Goal: Understand process/instructions

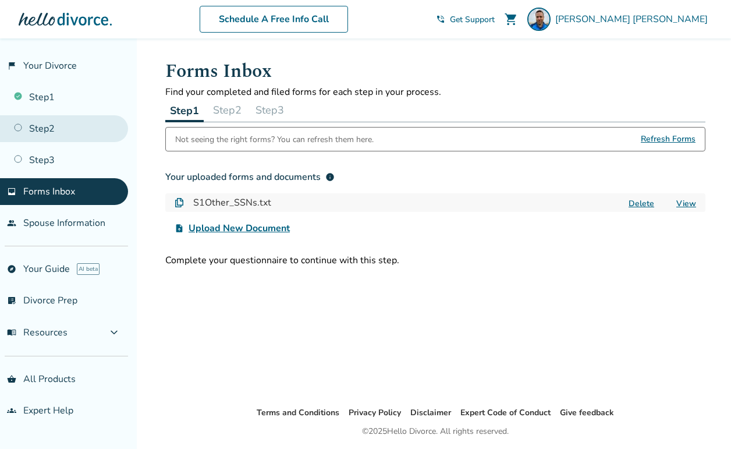
click at [31, 133] on link "Step 2" at bounding box center [64, 128] width 128 height 27
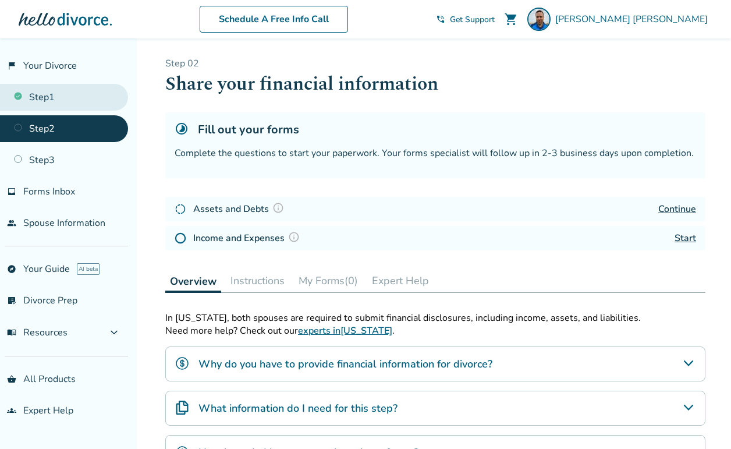
click at [55, 93] on link "Step 1" at bounding box center [64, 97] width 128 height 27
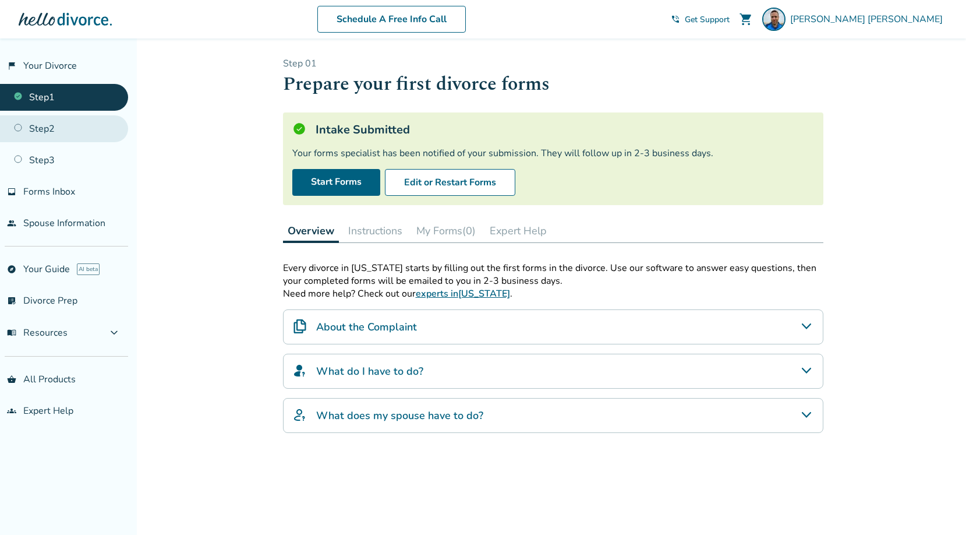
click at [54, 125] on link "Step 2" at bounding box center [64, 128] width 128 height 27
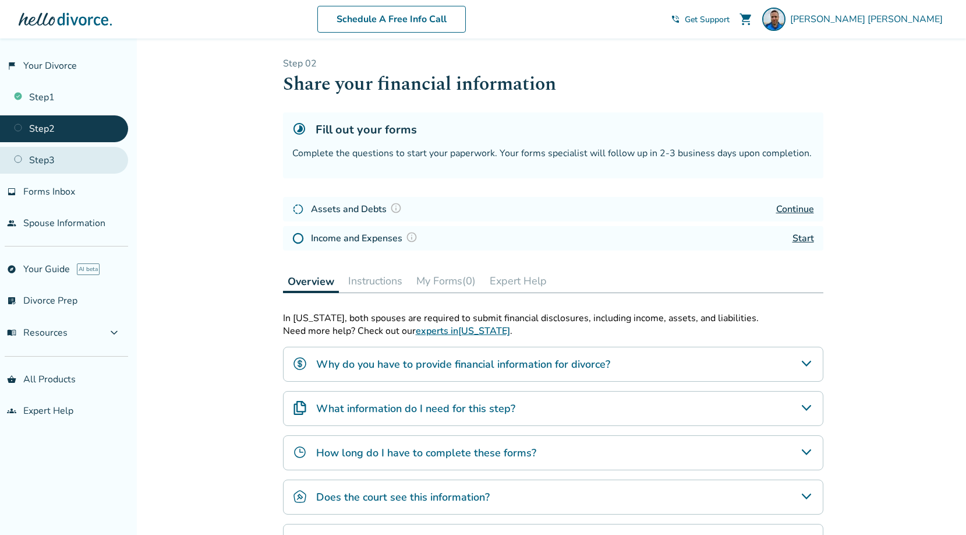
click at [41, 164] on link "Step 3" at bounding box center [64, 160] width 128 height 27
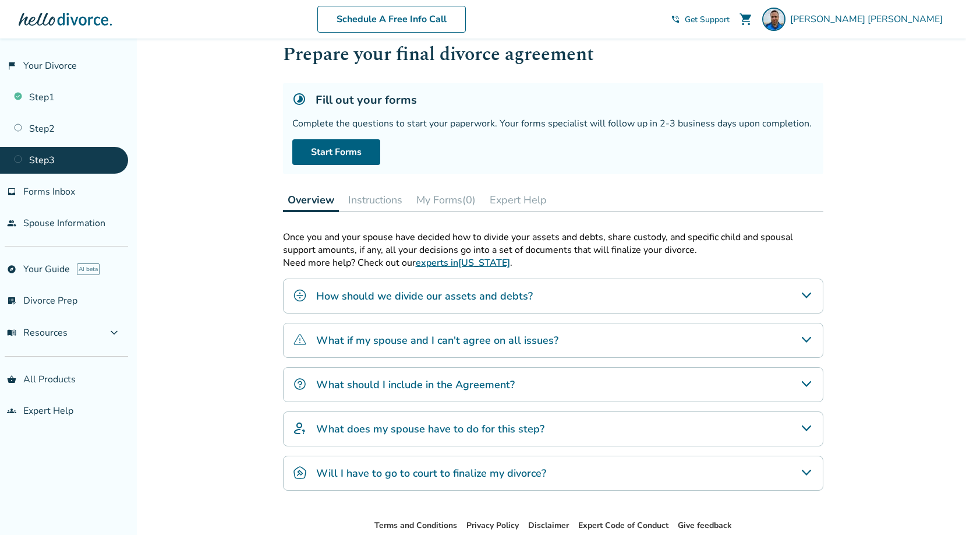
scroll to position [37, 0]
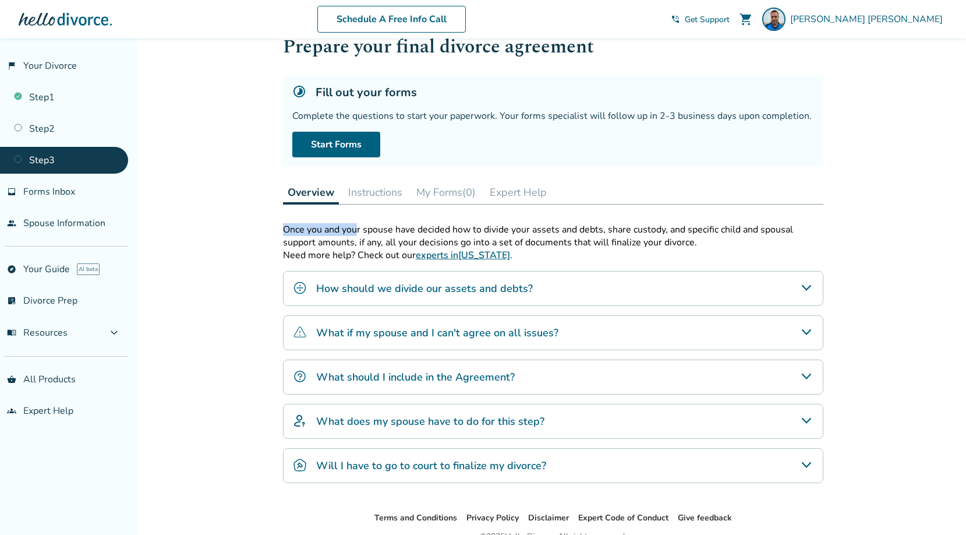
drag, startPoint x: 284, startPoint y: 229, endPoint x: 357, endPoint y: 228, distance: 72.8
click at [357, 228] on div "Once you and your spouse have decided how to divide your assets and debts, shar…" at bounding box center [553, 236] width 540 height 26
click at [360, 240] on div "Once you and your spouse have decided how to divide your assets and debts, shar…" at bounding box center [553, 236] width 540 height 26
click at [731, 287] on icon "How should we divide our assets and debts?" at bounding box center [805, 288] width 9 height 6
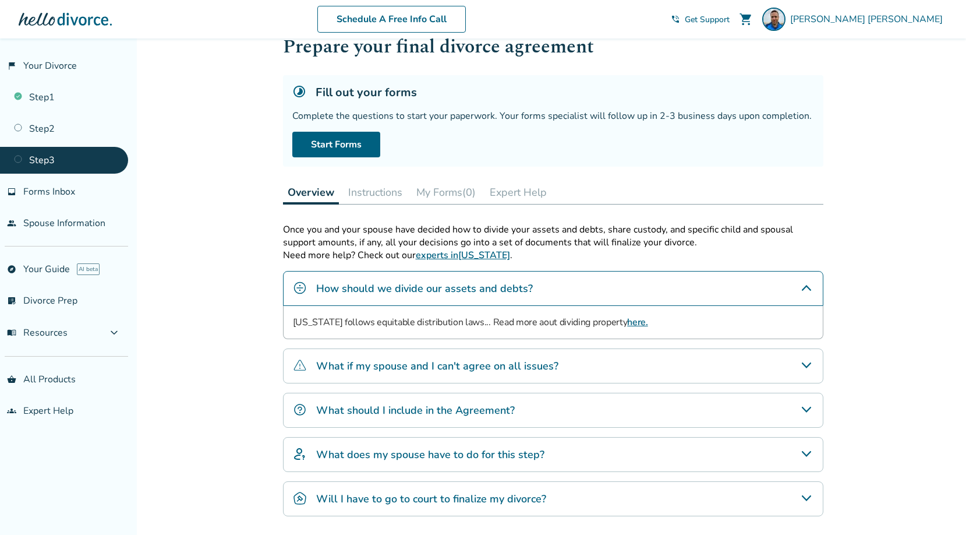
scroll to position [128, 0]
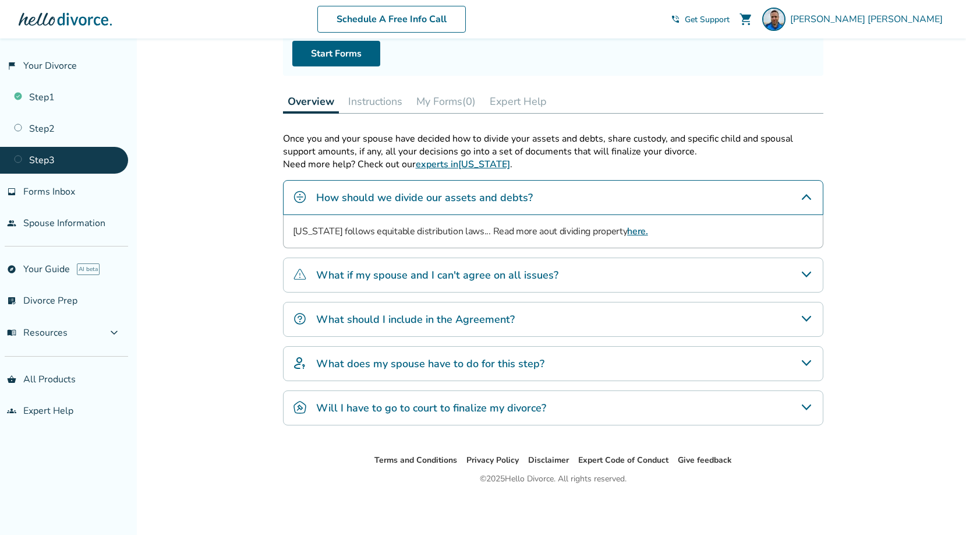
click at [731, 283] on div "What if my spouse and I can't agree on all issues?" at bounding box center [553, 274] width 540 height 35
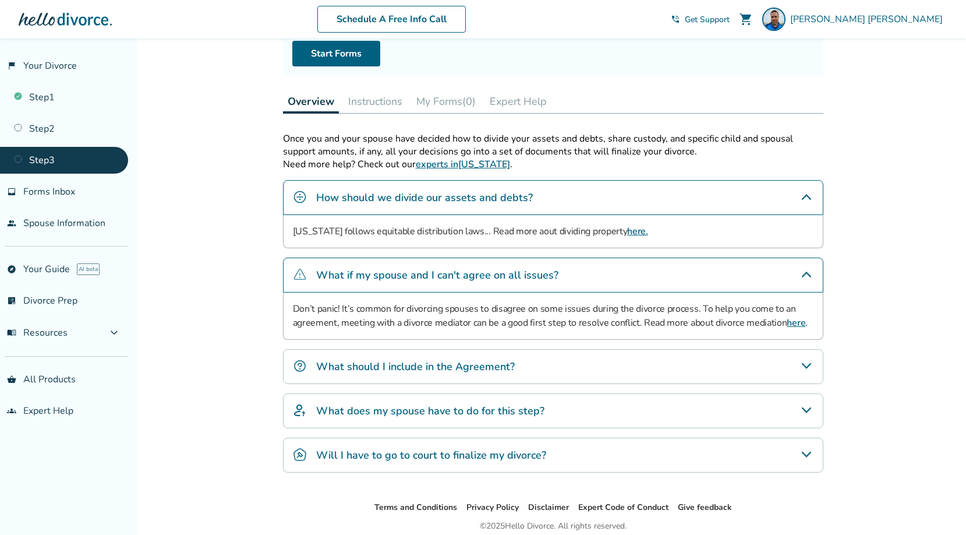
click at [731, 373] on div "What should I include in the Agreement?" at bounding box center [553, 366] width 540 height 35
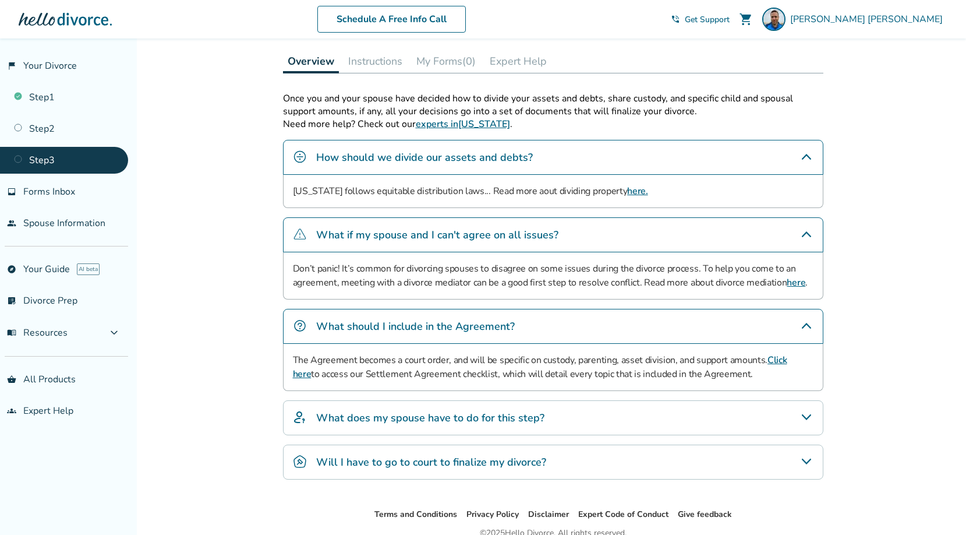
scroll to position [207, 0]
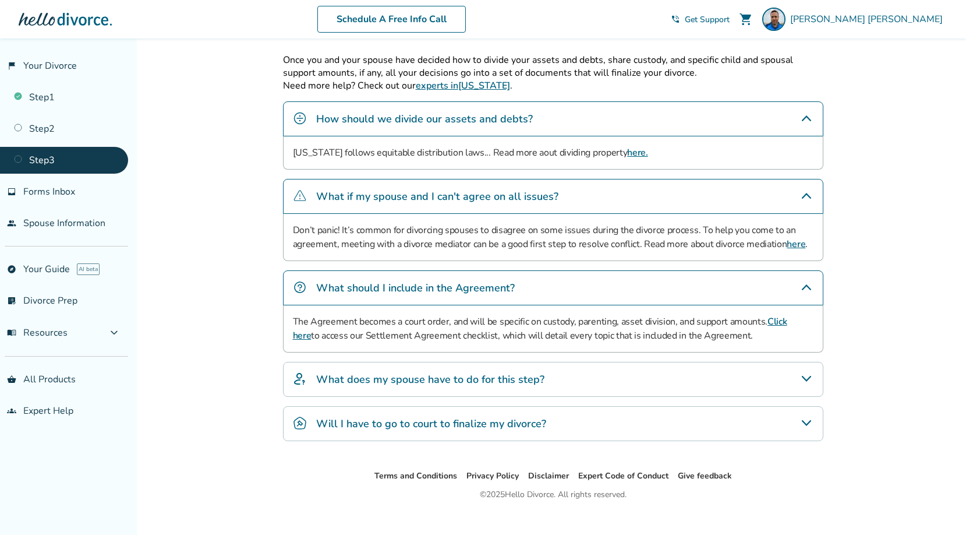
click at [731, 372] on icon "What does my spouse have to do for this step?" at bounding box center [806, 379] width 14 height 14
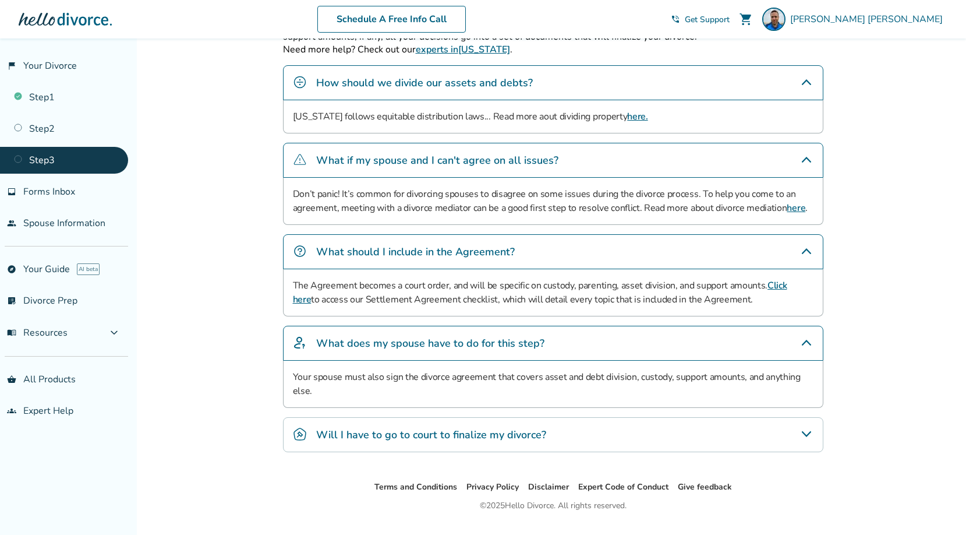
scroll to position [270, 0]
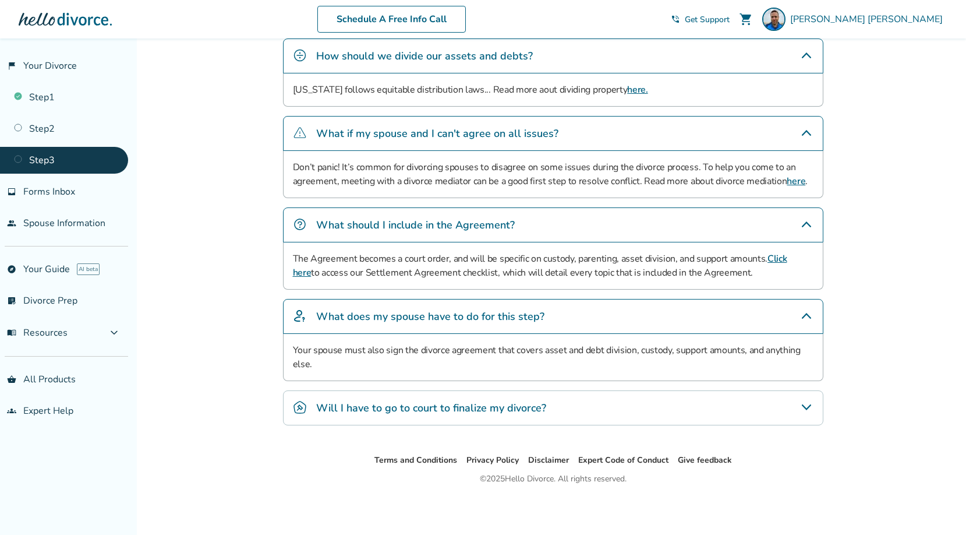
click at [731, 413] on icon "Will I have to go to court to finalize my divorce?" at bounding box center [806, 407] width 14 height 14
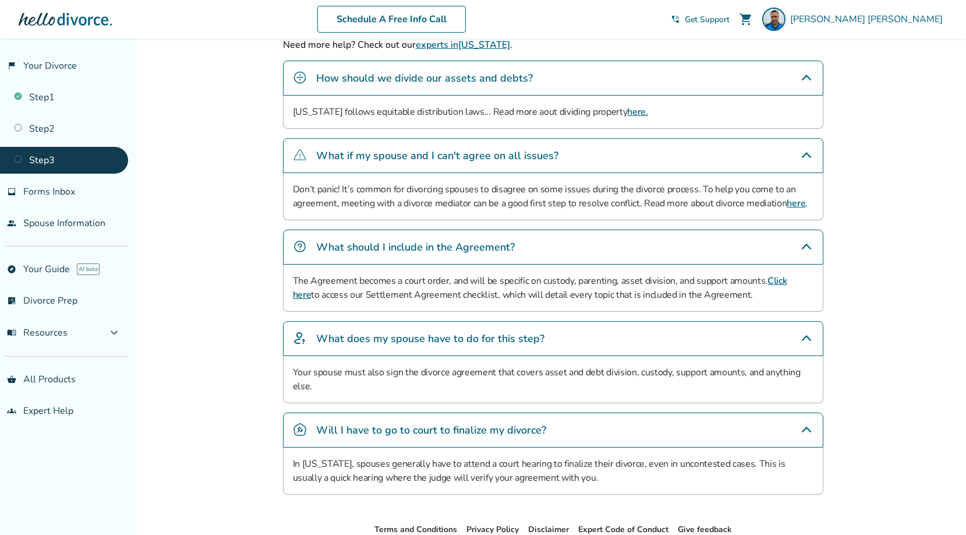
scroll to position [240, 0]
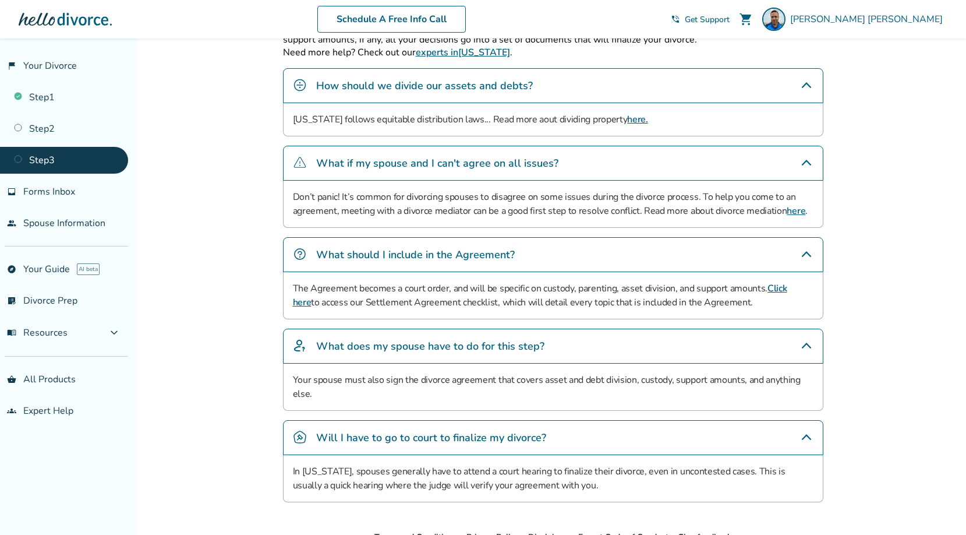
click at [666, 213] on p "Don’t panic! It’s common for divorcing spouses to disagree on some issues durin…" at bounding box center [553, 204] width 521 height 28
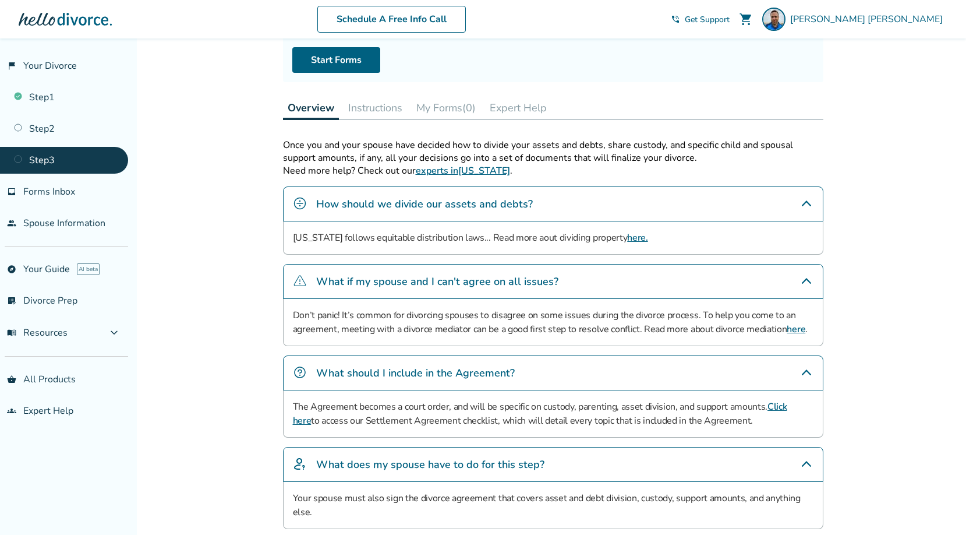
scroll to position [232, 0]
